Goal: Task Accomplishment & Management: Use online tool/utility

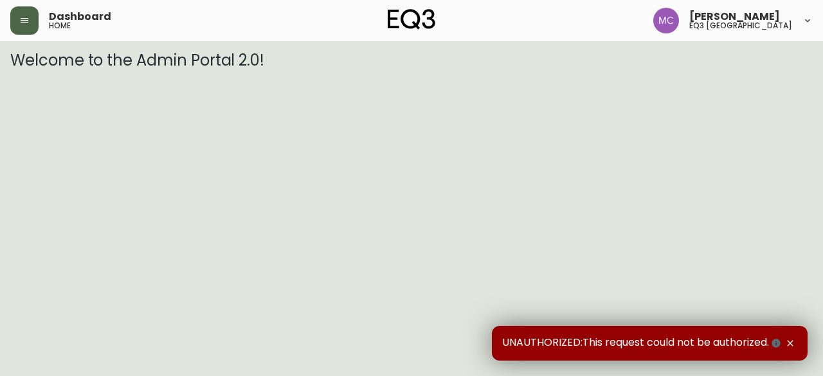
click at [33, 24] on button "button" at bounding box center [24, 20] width 28 height 28
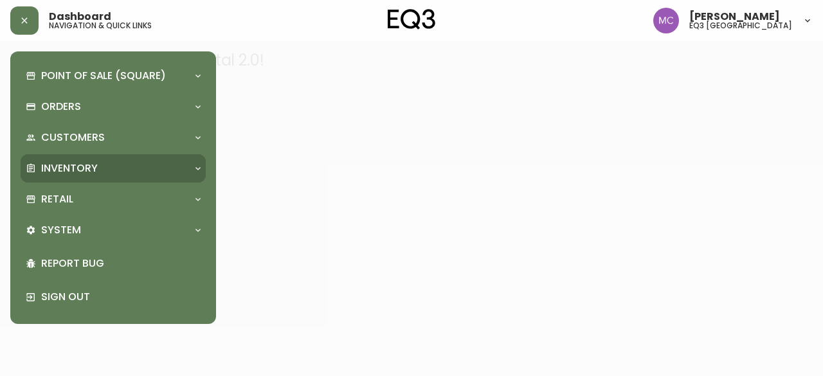
click at [50, 170] on p "Inventory" at bounding box center [69, 168] width 57 height 14
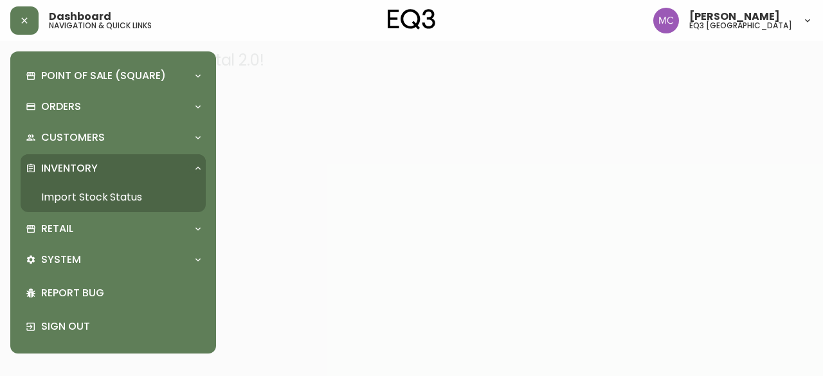
click at [61, 193] on link "Import Stock Status" at bounding box center [113, 198] width 185 height 30
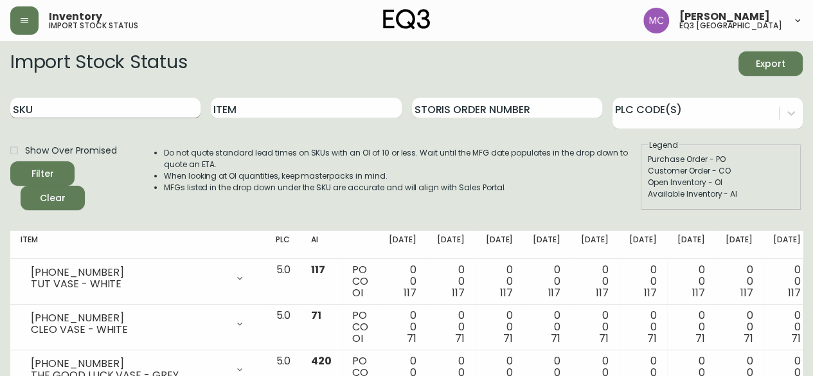
click at [51, 107] on input "SKU" at bounding box center [105, 108] width 190 height 21
paste input "2020-102-0-A"
type input "2020-102-0-A"
click at [10, 161] on button "Filter" at bounding box center [42, 173] width 64 height 24
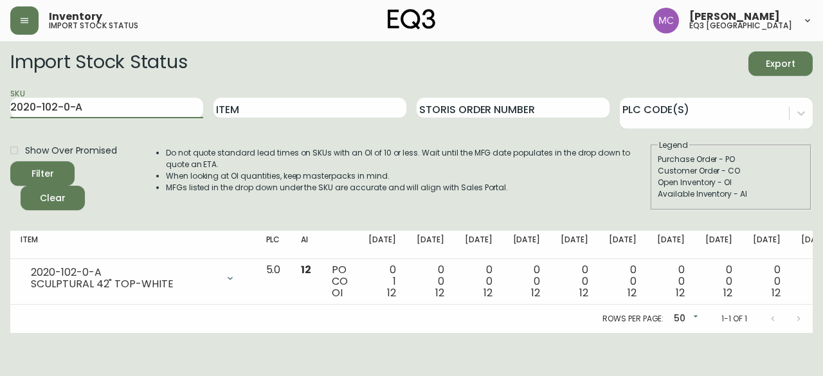
drag, startPoint x: 97, startPoint y: 103, endPoint x: 0, endPoint y: 86, distance: 98.6
click at [0, 86] on main "Import Stock Status Export SKU 2020-102-0-A Item Storis Order Number PLC Code(s…" at bounding box center [411, 187] width 823 height 292
paste input "2020-103-0-B"
type input "2020-103-0-B"
click at [10, 161] on button "Filter" at bounding box center [42, 173] width 64 height 24
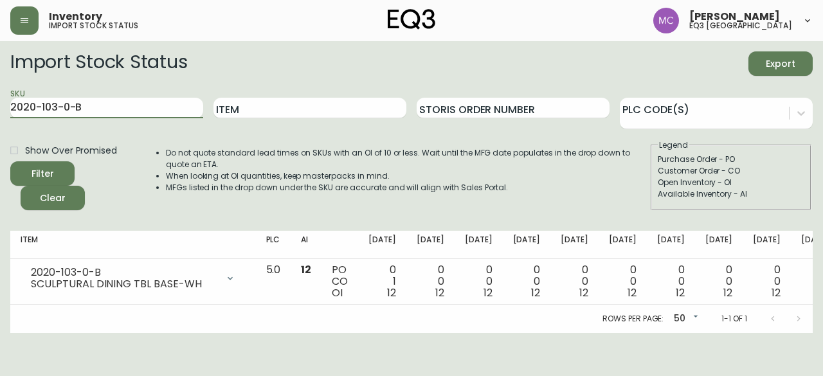
drag, startPoint x: 89, startPoint y: 105, endPoint x: 0, endPoint y: 87, distance: 90.5
click at [0, 87] on main "Import Stock Status Export SKU 2020-103-0-B Item Storis Order Number PLC Code(s…" at bounding box center [411, 187] width 823 height 292
paste input "3020-284-45-A"
type input "3020-284-45-A"
click at [10, 161] on button "Filter" at bounding box center [42, 173] width 64 height 24
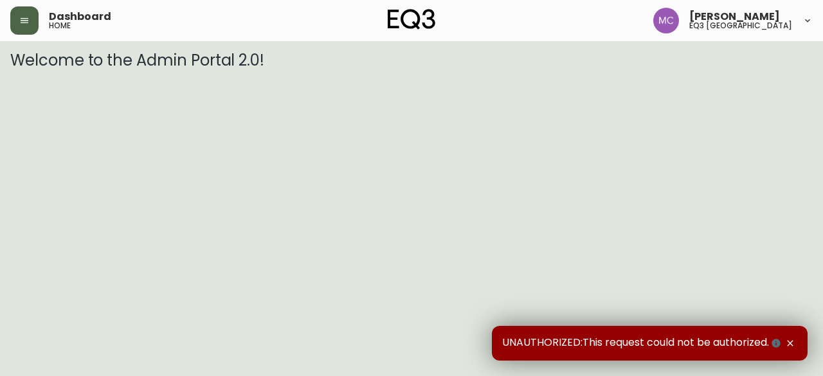
click at [26, 13] on button "button" at bounding box center [24, 20] width 28 height 28
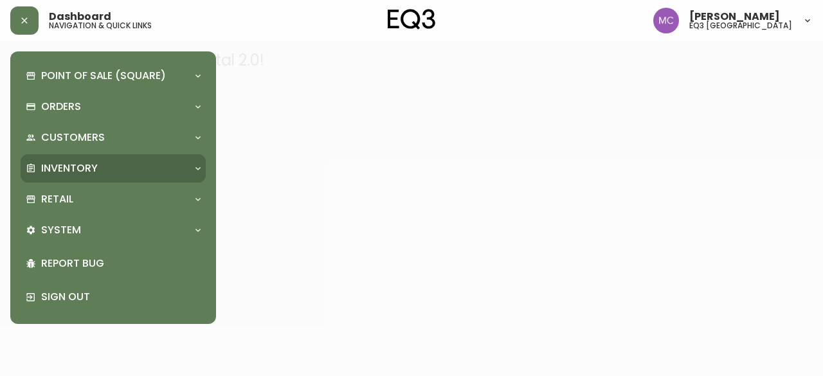
click at [53, 166] on p "Inventory" at bounding box center [69, 168] width 57 height 14
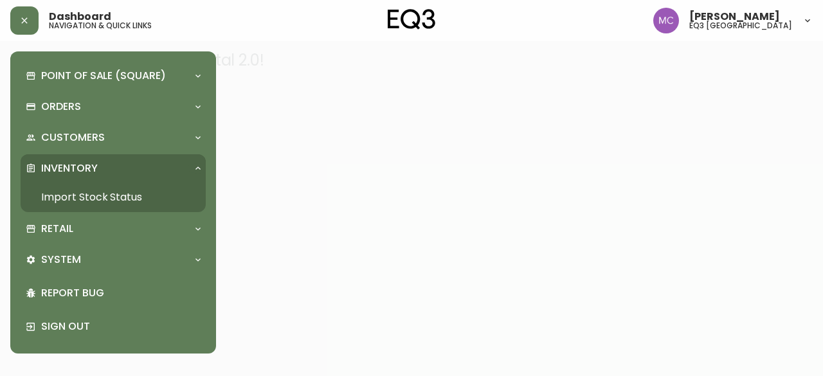
click at [70, 201] on link "Import Stock Status" at bounding box center [113, 198] width 185 height 30
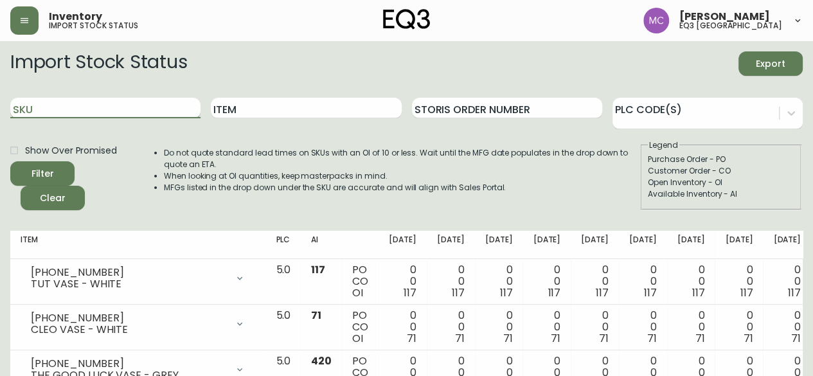
click at [93, 114] on input "SKU" at bounding box center [105, 108] width 190 height 21
paste input "3020-282-1-B"
type input "3020-282-1-B"
click at [10, 161] on button "Filter" at bounding box center [42, 173] width 64 height 24
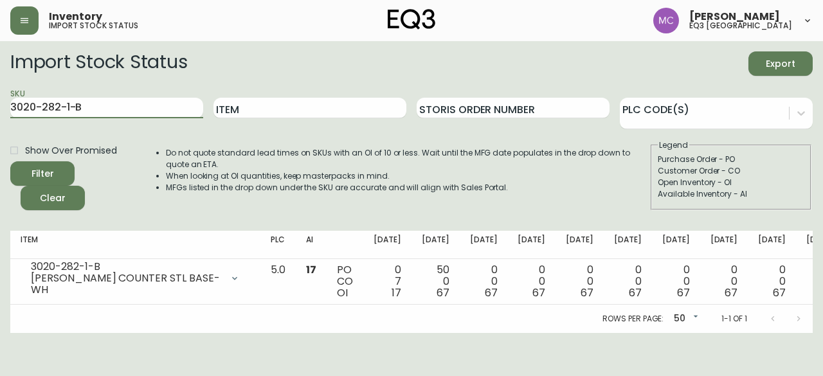
drag, startPoint x: 90, startPoint y: 112, endPoint x: 10, endPoint y: 82, distance: 85.6
click at [10, 82] on main "Import Stock Status Export SKU 3020-282-1-B Item Storis Order Number PLC Code(s…" at bounding box center [411, 187] width 823 height 292
paste input "[PHONE_NUMBER]"
type input "[PHONE_NUMBER]"
click at [10, 161] on button "Filter" at bounding box center [42, 173] width 64 height 24
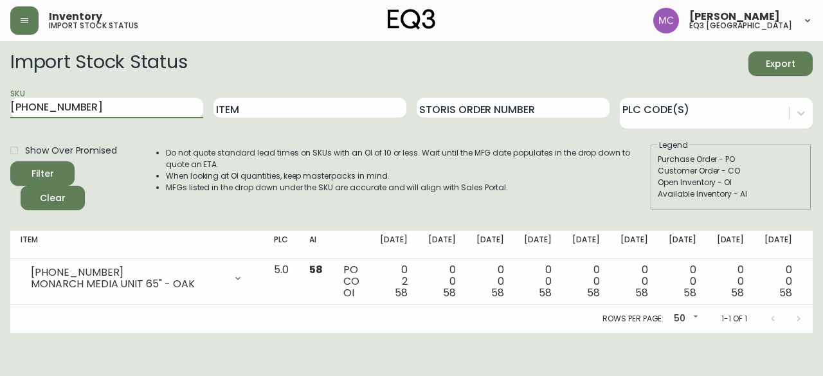
drag, startPoint x: 103, startPoint y: 113, endPoint x: 0, endPoint y: 89, distance: 106.2
click at [0, 89] on main "Import Stock Status Export SKU [PHONE_NUMBER] Item Storis Order Number PLC Code…" at bounding box center [411, 187] width 823 height 292
paste input "[PHONE_NUMBER]"
type input "[PHONE_NUMBER]"
click at [10, 161] on button "Filter" at bounding box center [42, 173] width 64 height 24
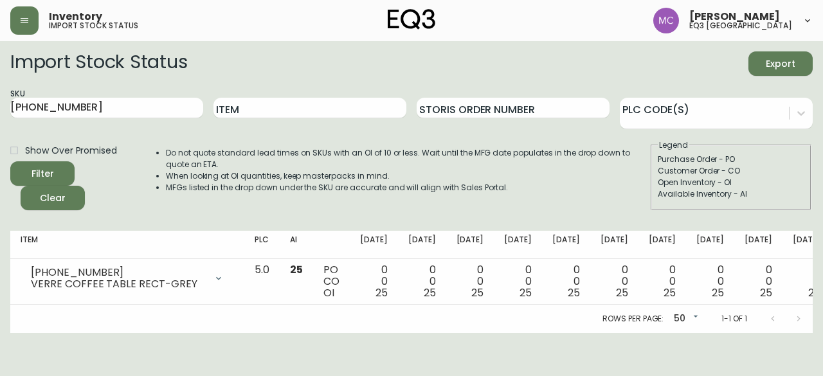
click at [808, 188] on fieldset "Legend Purchase Order - PO Customer Order - CO Open Inventory - OI Available In…" at bounding box center [730, 174] width 161 height 71
